Goal: Task Accomplishment & Management: Manage account settings

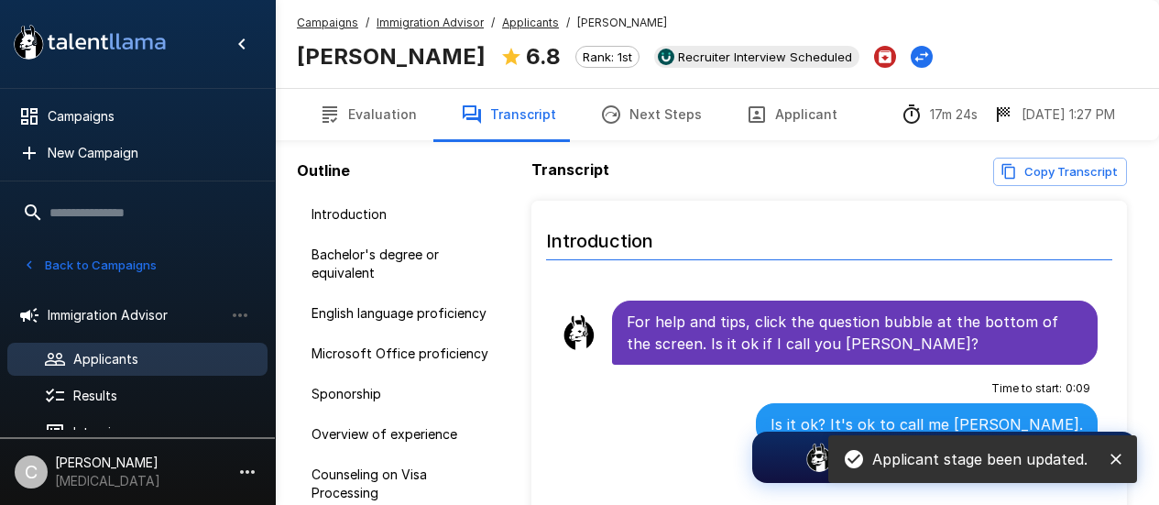
scroll to position [19, 0]
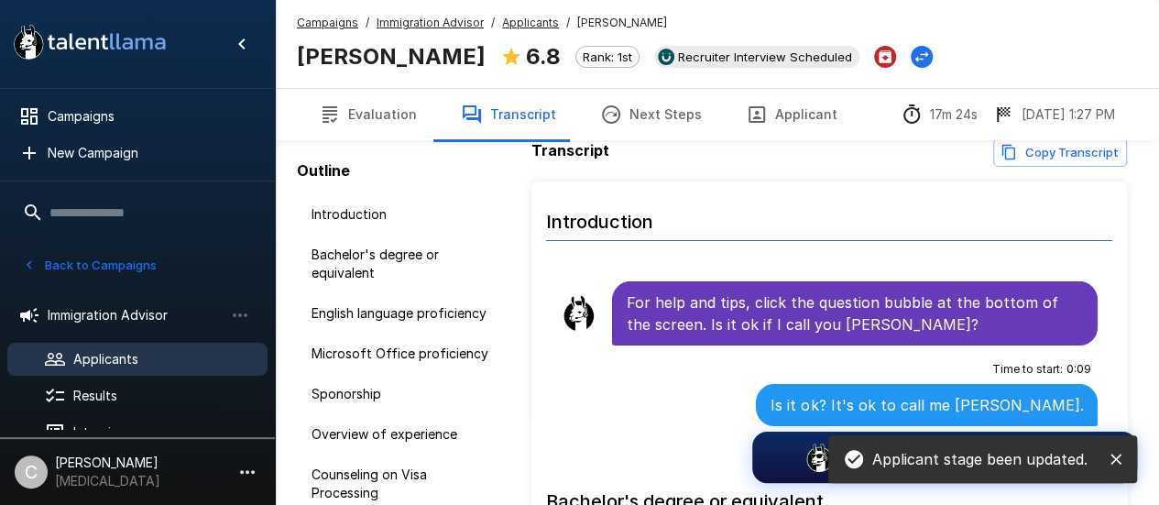
click at [986, 38] on div "Campaigns / Immigration Advisor / Applicants / [PERSON_NAME] [PERSON_NAME] 6.8 …" at bounding box center [717, 44] width 884 height 88
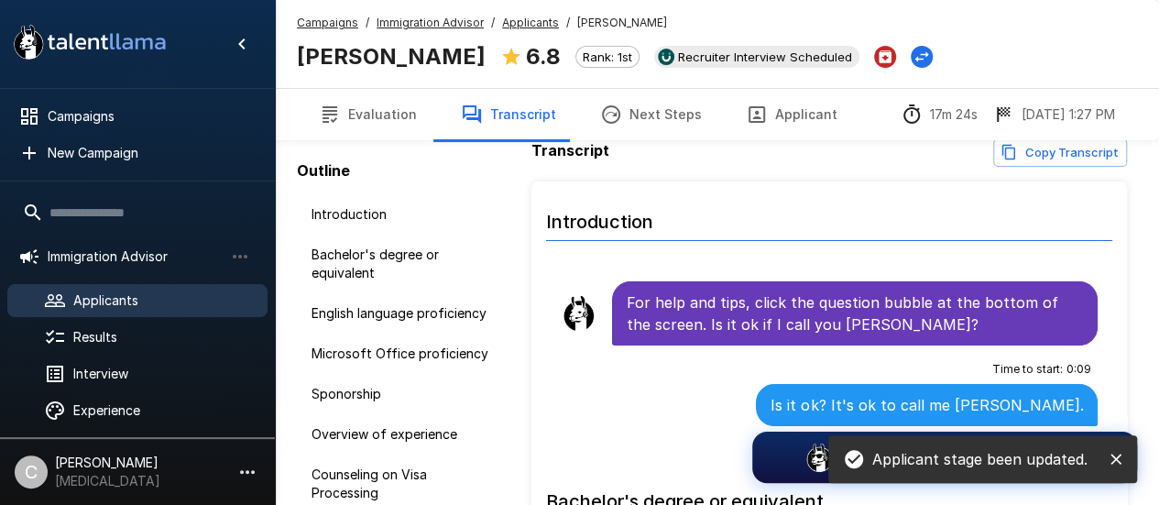
scroll to position [102, 0]
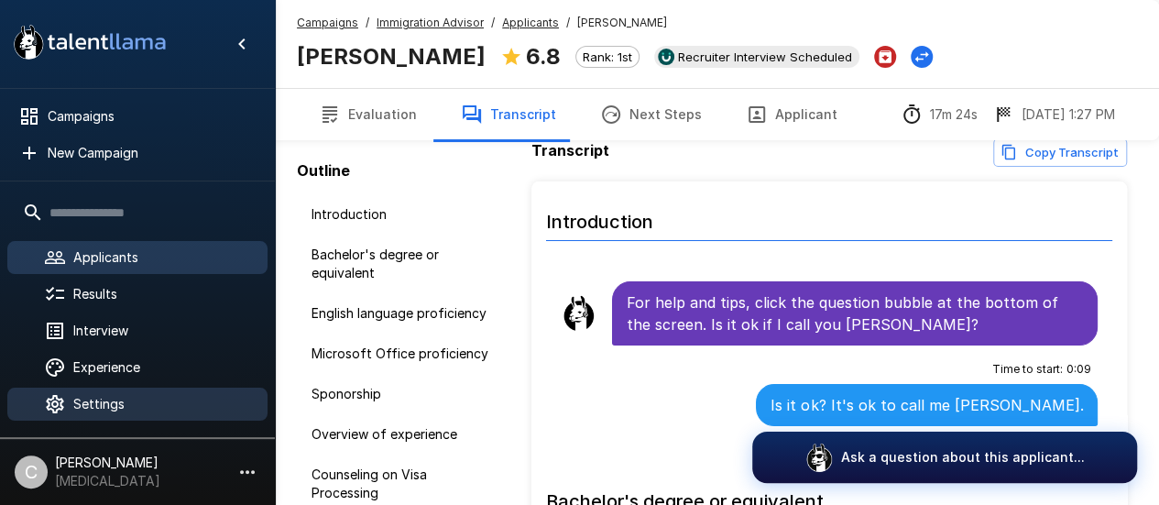
click at [99, 410] on span "Settings" at bounding box center [163, 404] width 180 height 18
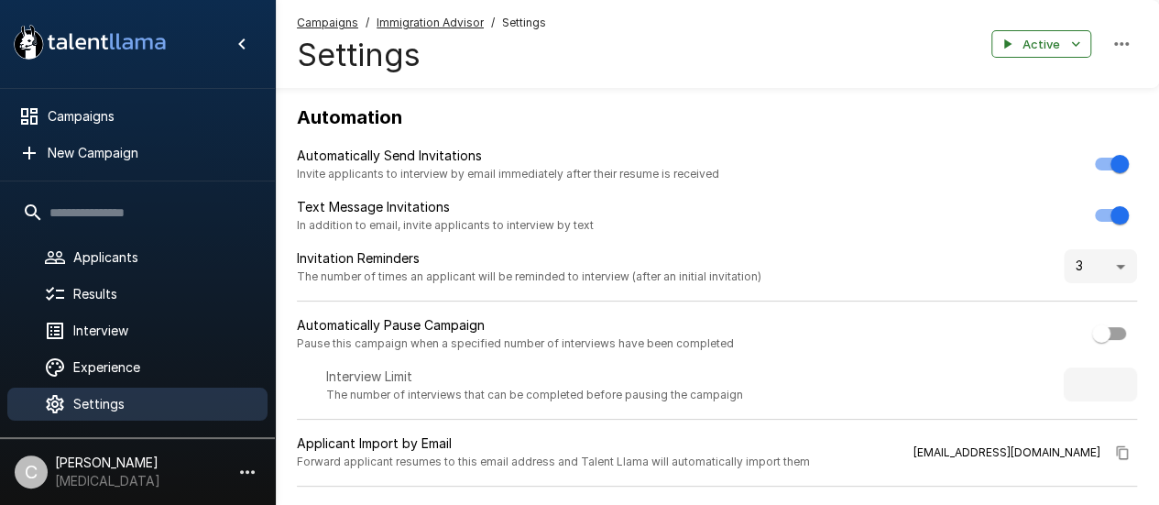
click at [101, 486] on p "[MEDICAL_DATA]" at bounding box center [107, 481] width 105 height 18
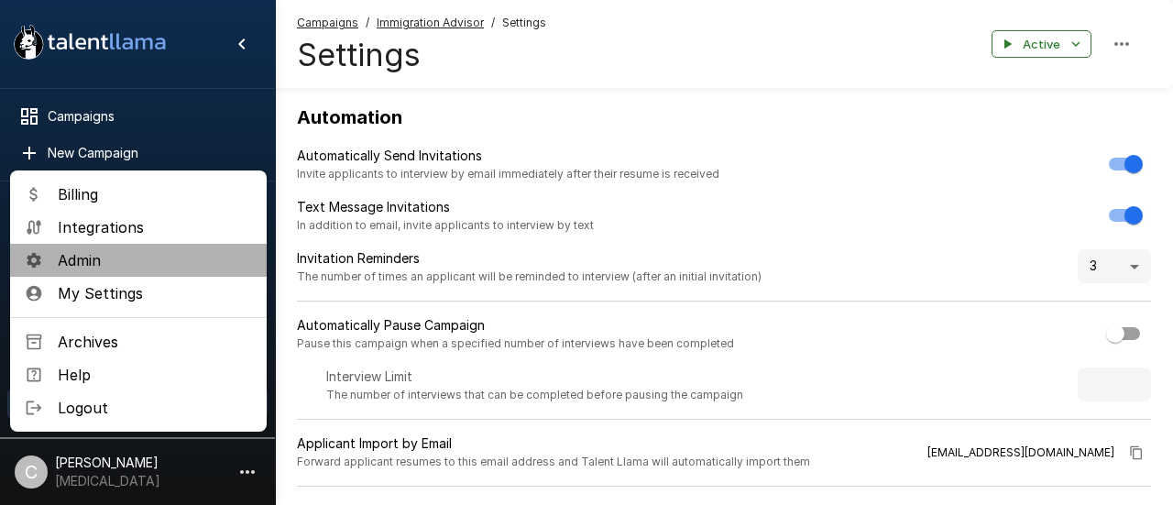
click at [115, 269] on span "Admin" at bounding box center [155, 260] width 194 height 22
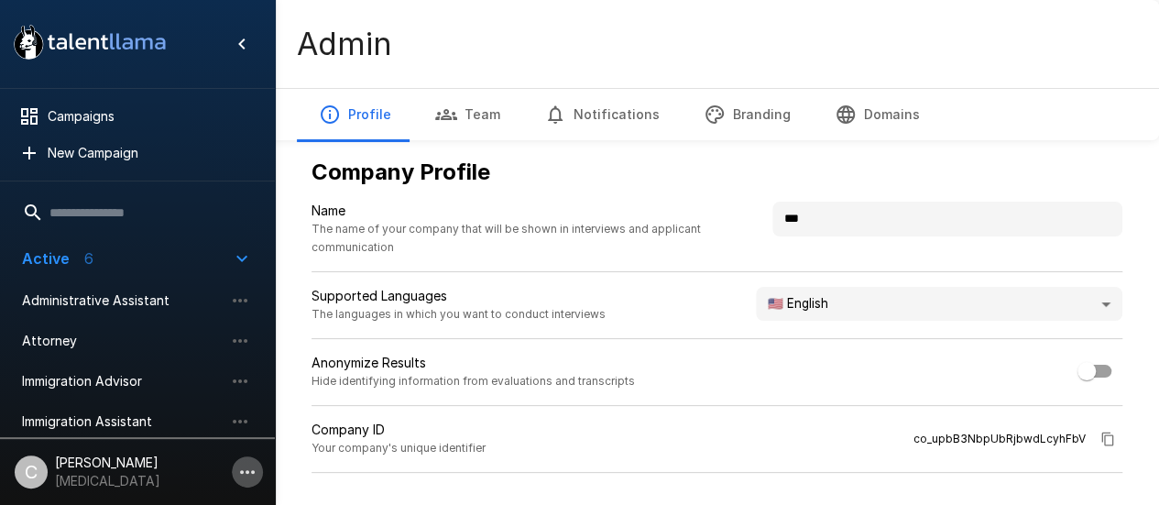
click at [258, 470] on button "button" at bounding box center [247, 471] width 31 height 31
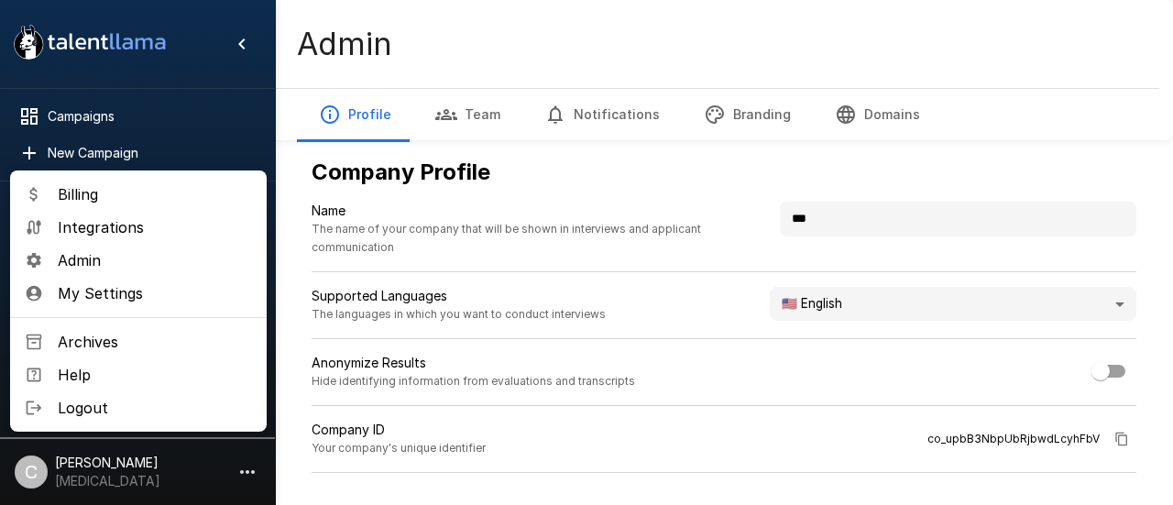
click at [104, 205] on li "Billing" at bounding box center [138, 194] width 257 height 33
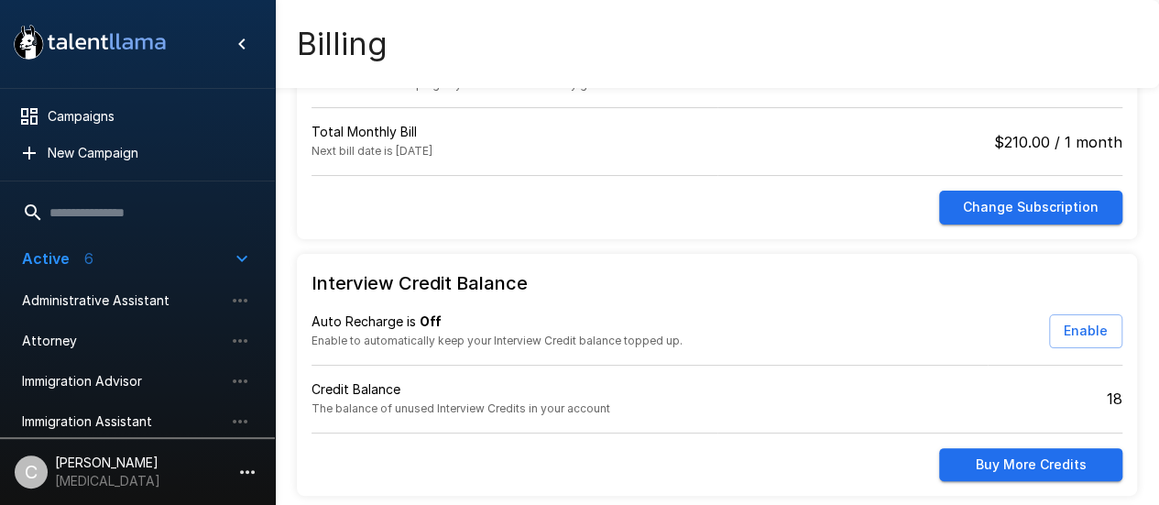
scroll to position [92, 0]
